Goal: Navigation & Orientation: Find specific page/section

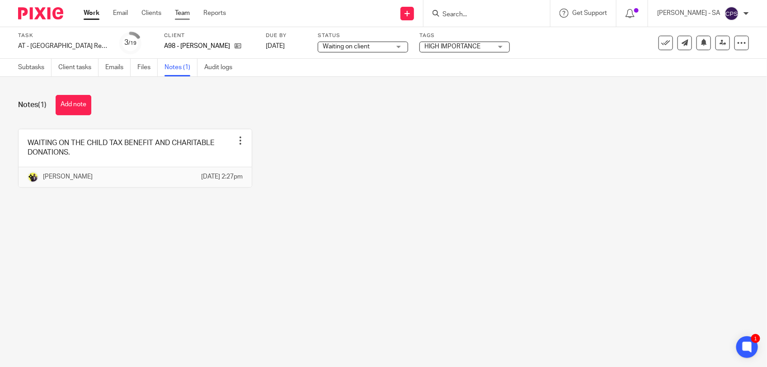
click at [183, 14] on link "Team" at bounding box center [182, 13] width 15 height 9
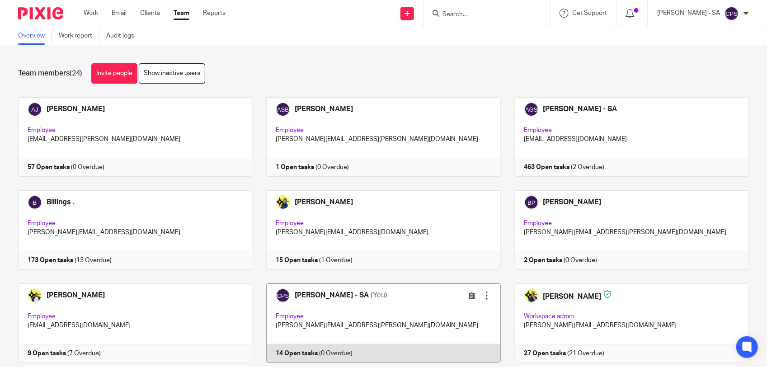
scroll to position [56, 0]
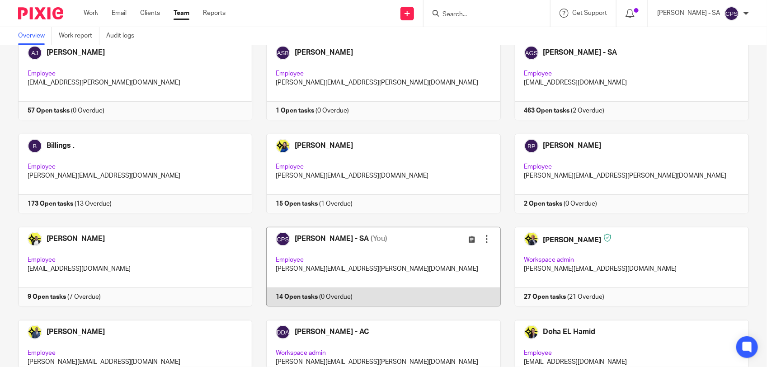
click at [390, 254] on link at bounding box center [376, 267] width 248 height 80
